Goal: Navigation & Orientation: Find specific page/section

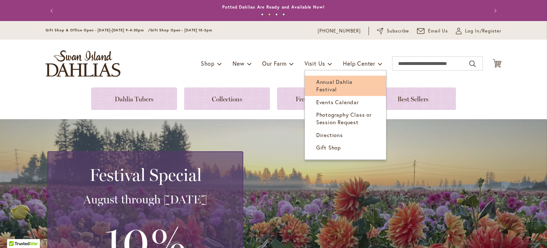
click at [325, 82] on span "Annual Dahlia Festival" at bounding box center [334, 85] width 36 height 15
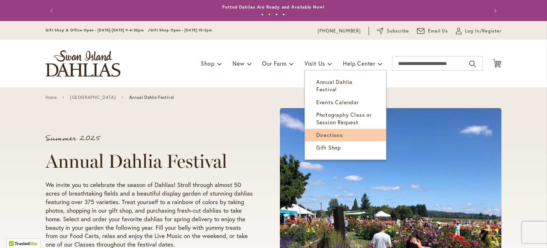
click at [323, 131] on span "Directions" at bounding box center [329, 134] width 27 height 7
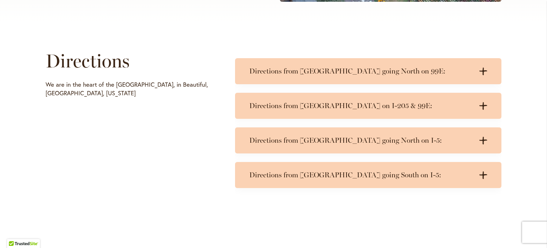
scroll to position [321, 0]
